Goal: Information Seeking & Learning: Learn about a topic

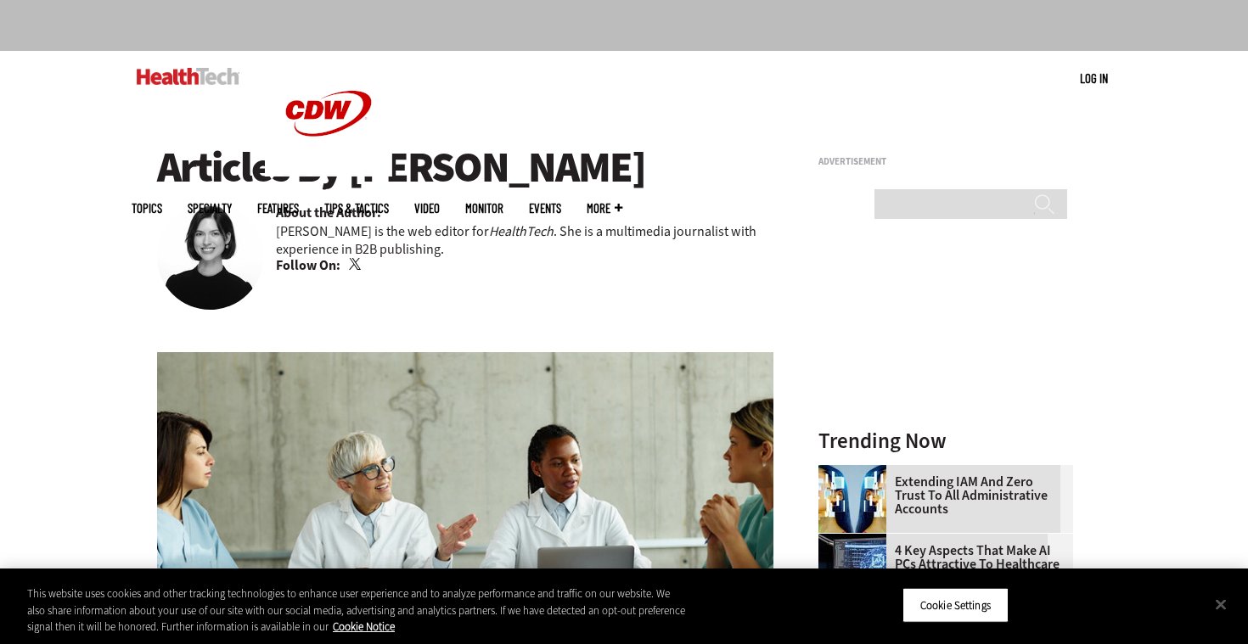
scroll to position [101, 0]
click at [354, 271] on link "Twitter" at bounding box center [356, 266] width 15 height 14
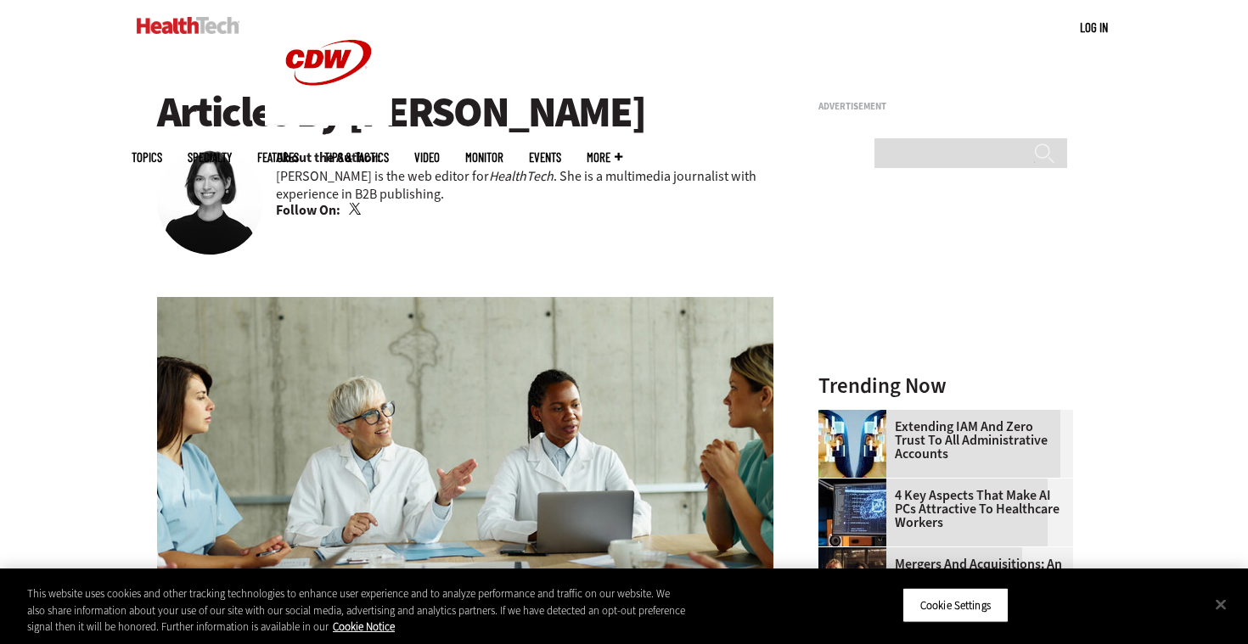
scroll to position [0, 0]
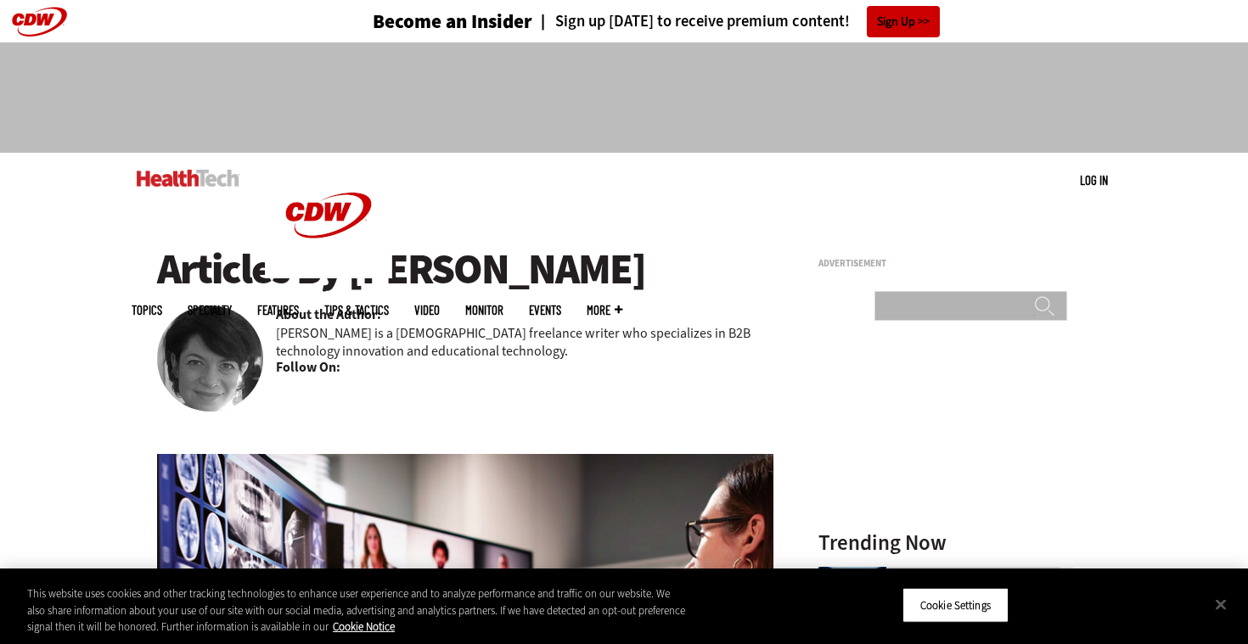
click at [1023, 291] on input "Search" at bounding box center [970, 306] width 193 height 30
type input "***"
click at [1034, 295] on input "******" at bounding box center [1044, 312] width 20 height 34
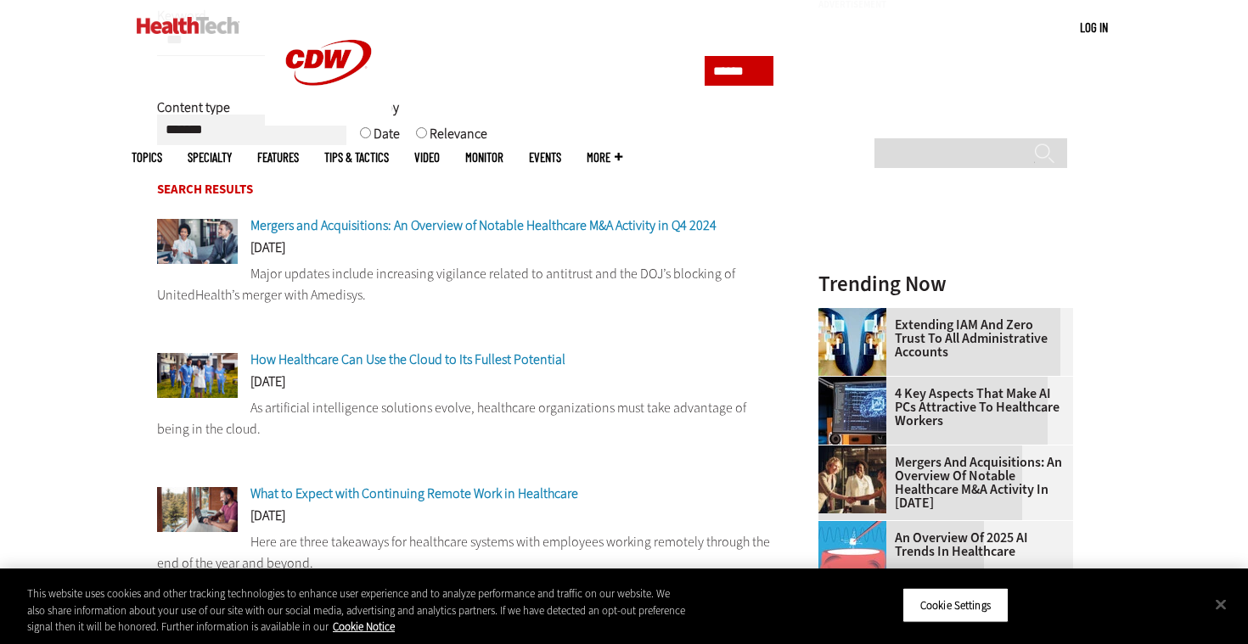
scroll to position [261, 0]
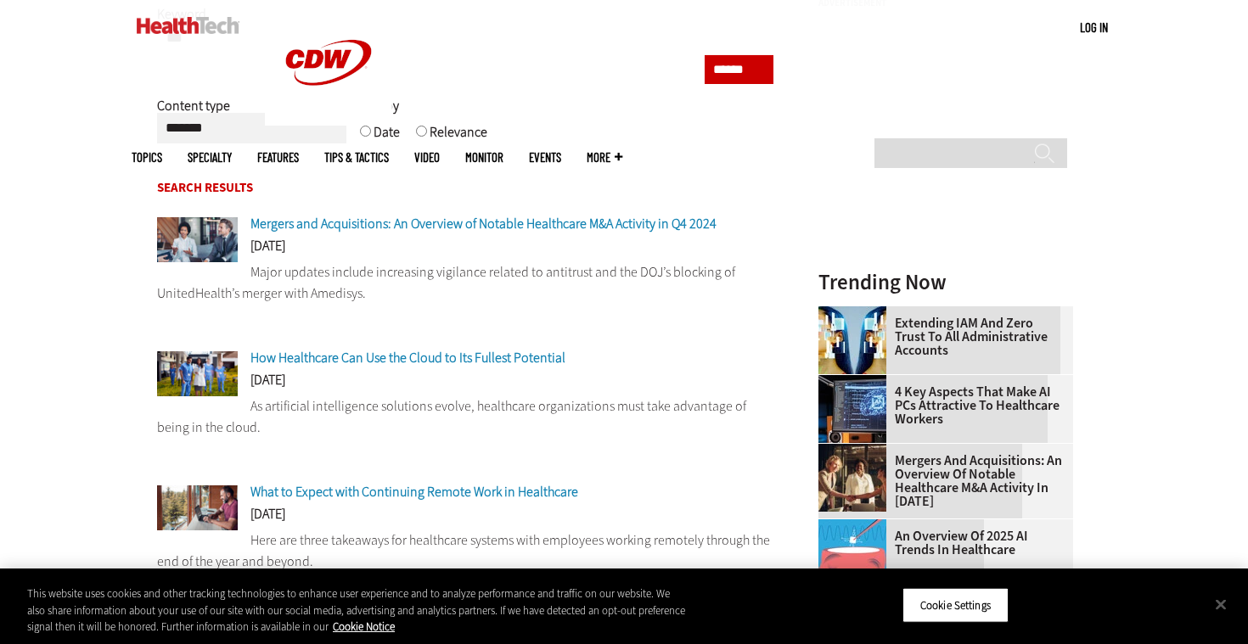
click at [620, 231] on span "Mergers and Acquisitions: An Overview of Notable Healthcare M&A Activity in Q4 …" at bounding box center [483, 224] width 466 height 18
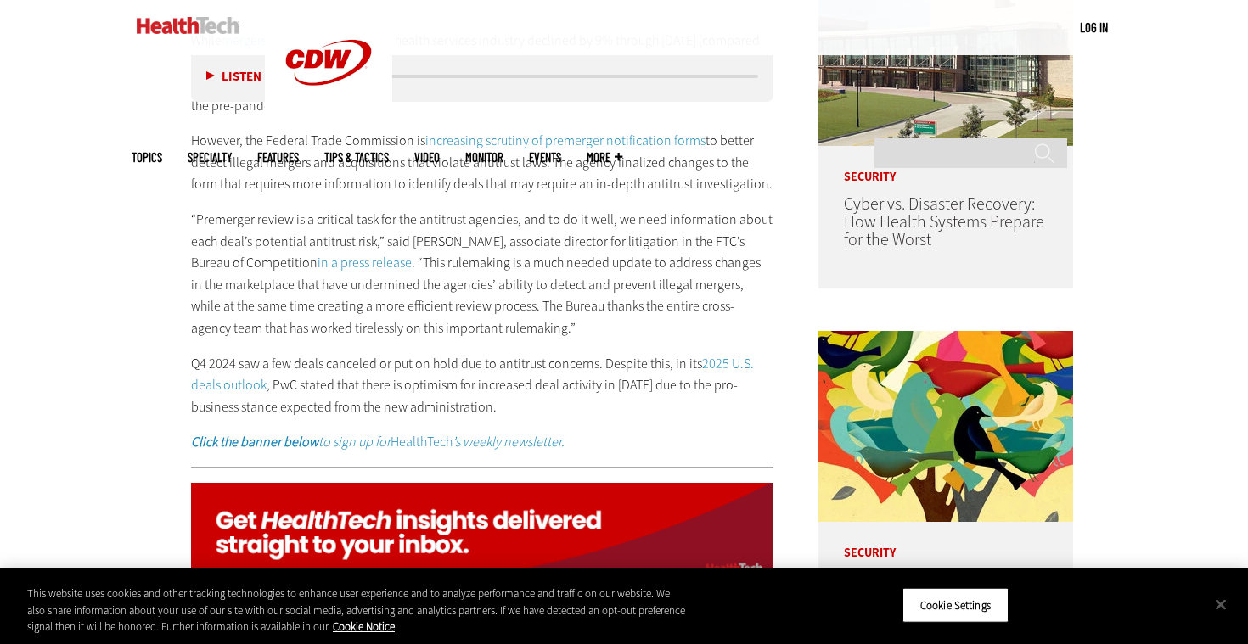
scroll to position [1019, 0]
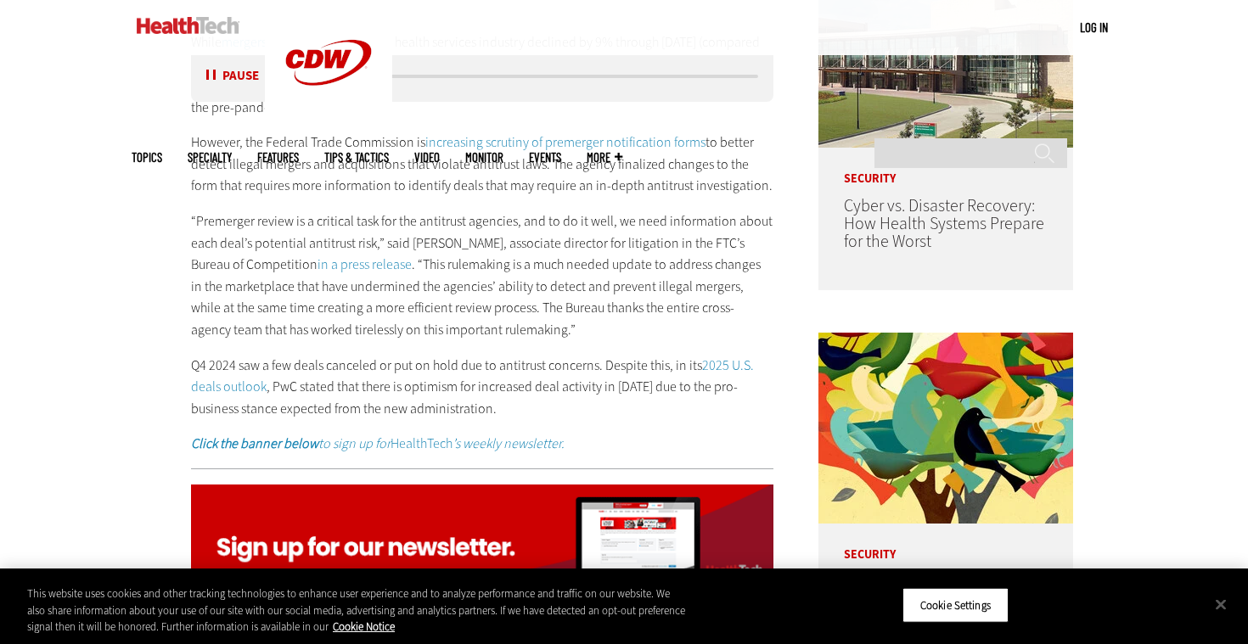
click at [216, 58] on div "Listen Pause 10:55" at bounding box center [482, 76] width 582 height 51
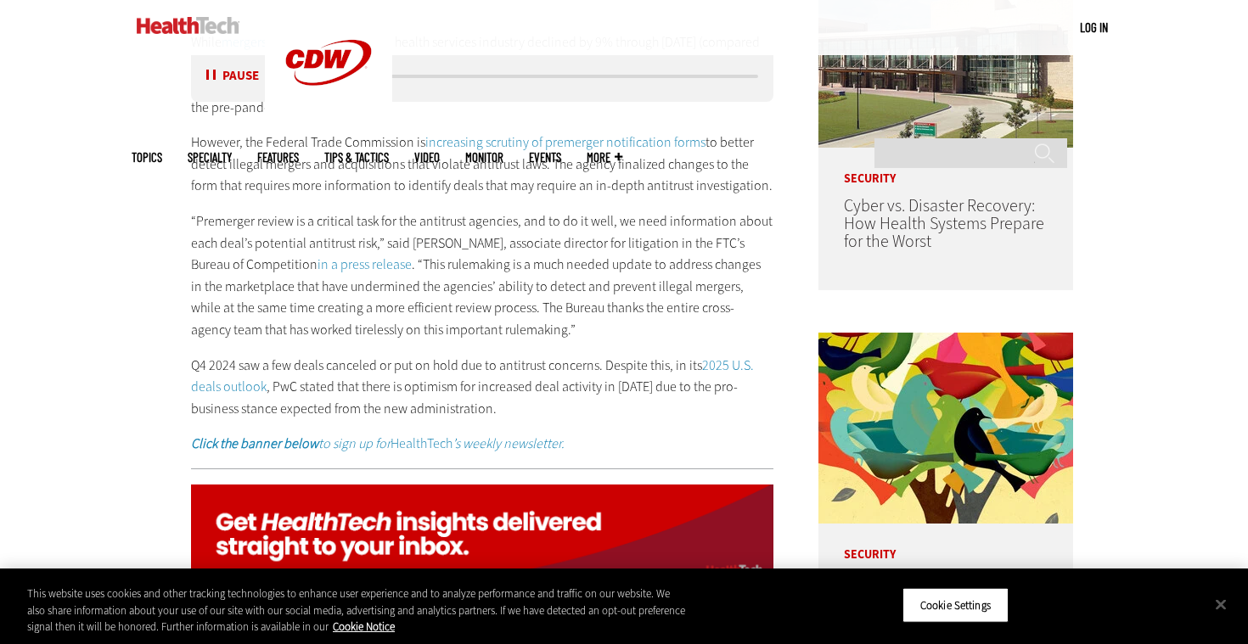
click at [214, 78] on button "Pause" at bounding box center [232, 76] width 53 height 13
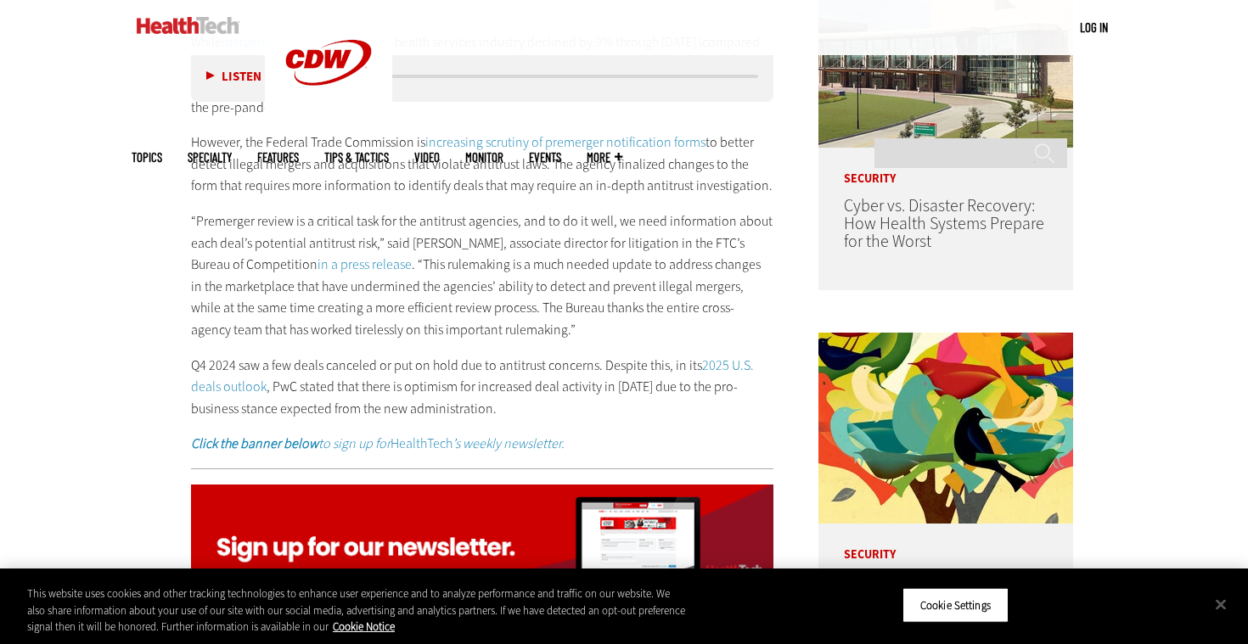
click at [414, 302] on p "“Premerger review is a critical task for the antitrust agencies, and to do it w…" at bounding box center [482, 276] width 582 height 131
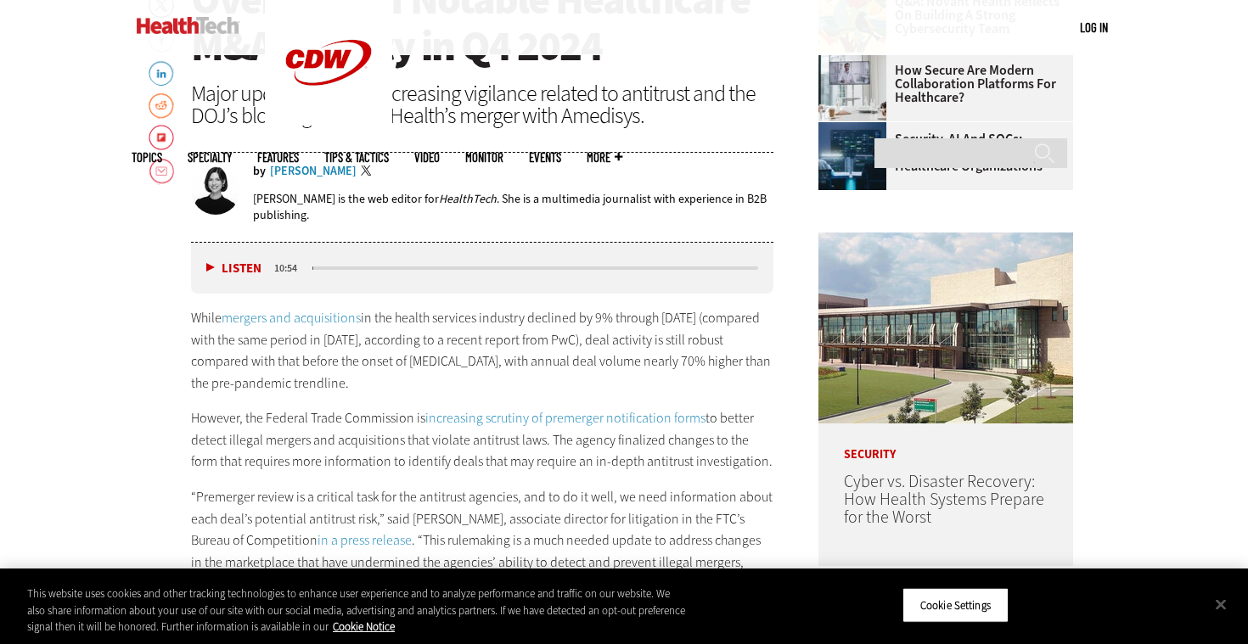
scroll to position [675, 0]
